Goal: Information Seeking & Learning: Learn about a topic

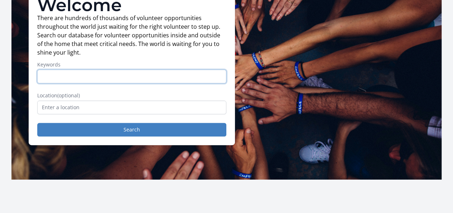
scroll to position [72, 0]
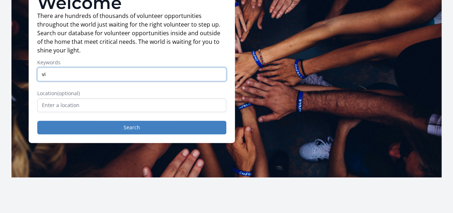
type input "v"
type input "remote"
click at [37, 120] on button "Search" at bounding box center [131, 127] width 189 height 14
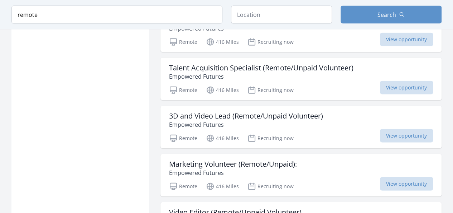
scroll to position [860, 0]
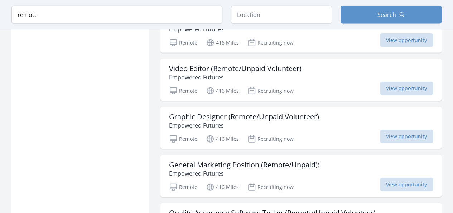
scroll to position [1004, 0]
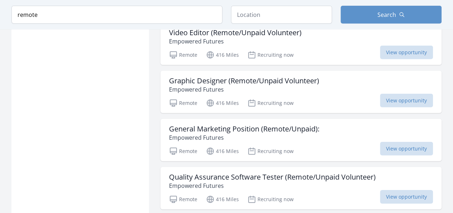
click at [222, 124] on h3 "General Marketing Position (Remote/Unpaid):" at bounding box center [244, 128] width 151 height 9
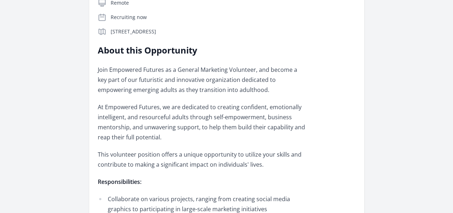
scroll to position [215, 0]
